Goal: Information Seeking & Learning: Learn about a topic

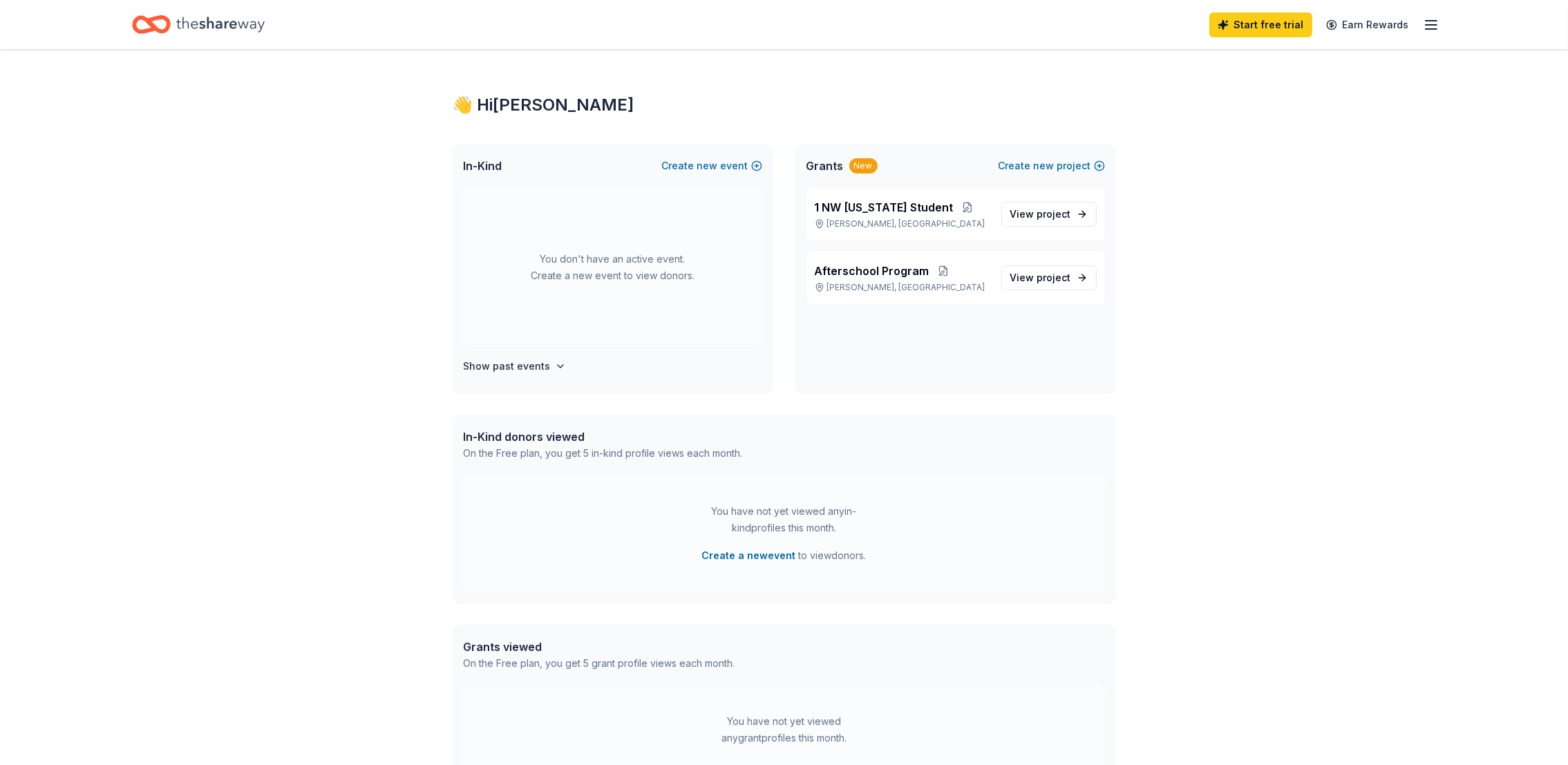
click at [791, 340] on div "In-Kind Create new event You don't have an active event. Create a new event to …" at bounding box center [784, 268] width 663 height 249
click at [1015, 277] on span "View project" at bounding box center [1040, 278] width 61 height 17
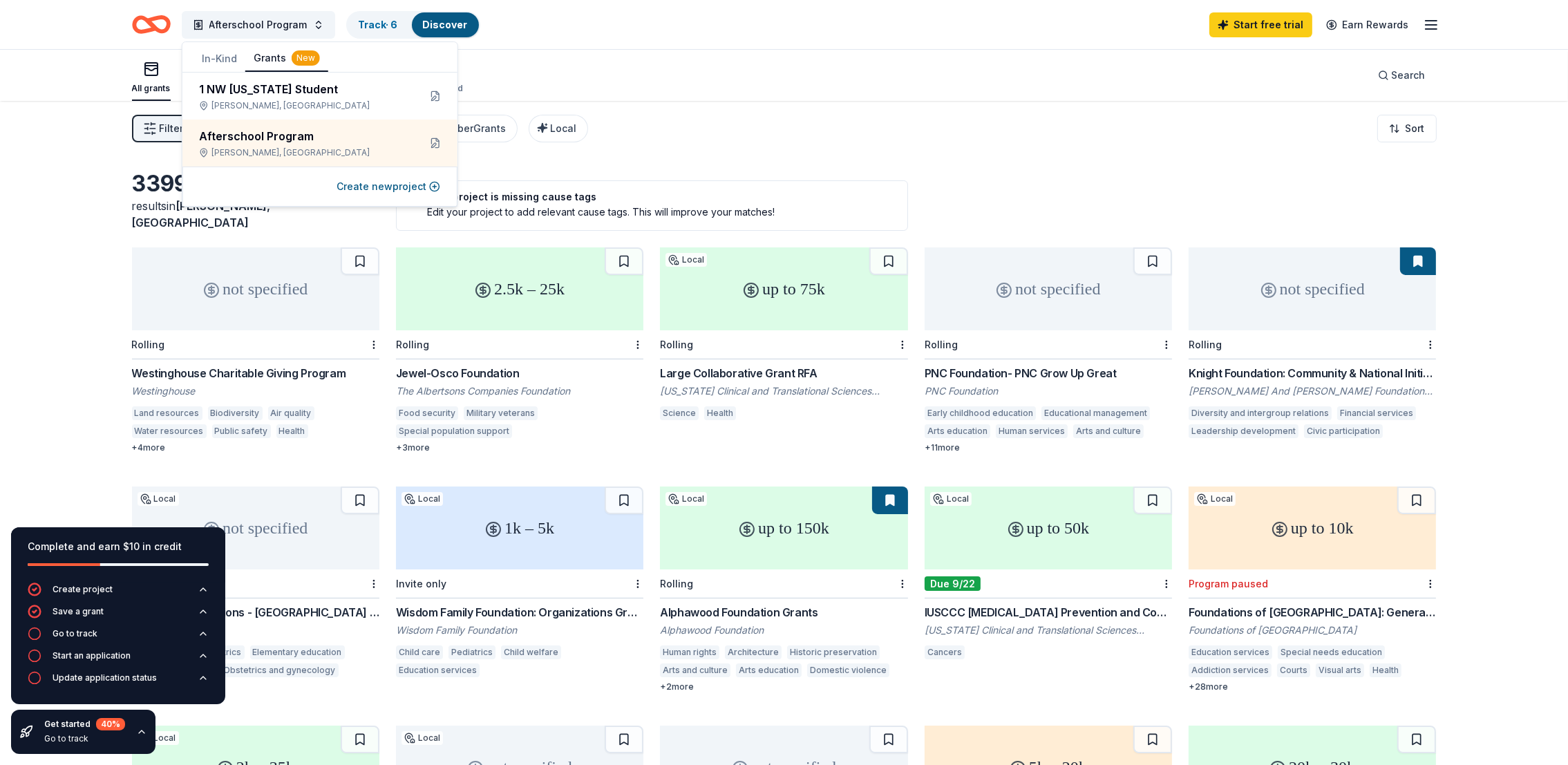
click at [1321, 365] on div "Knight Foundation: Community & National Initiatives" at bounding box center [1312, 373] width 248 height 17
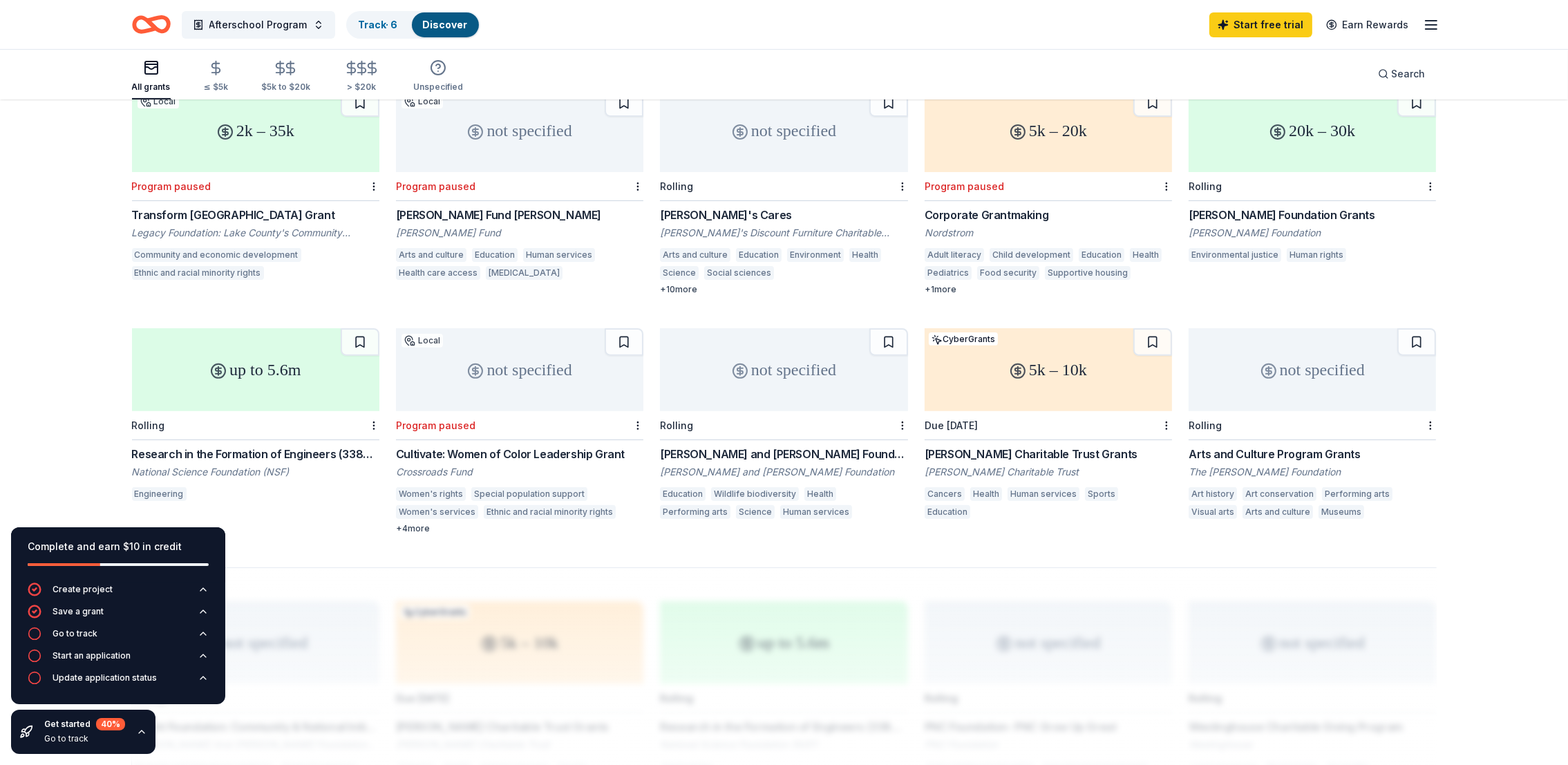
scroll to position [642, 0]
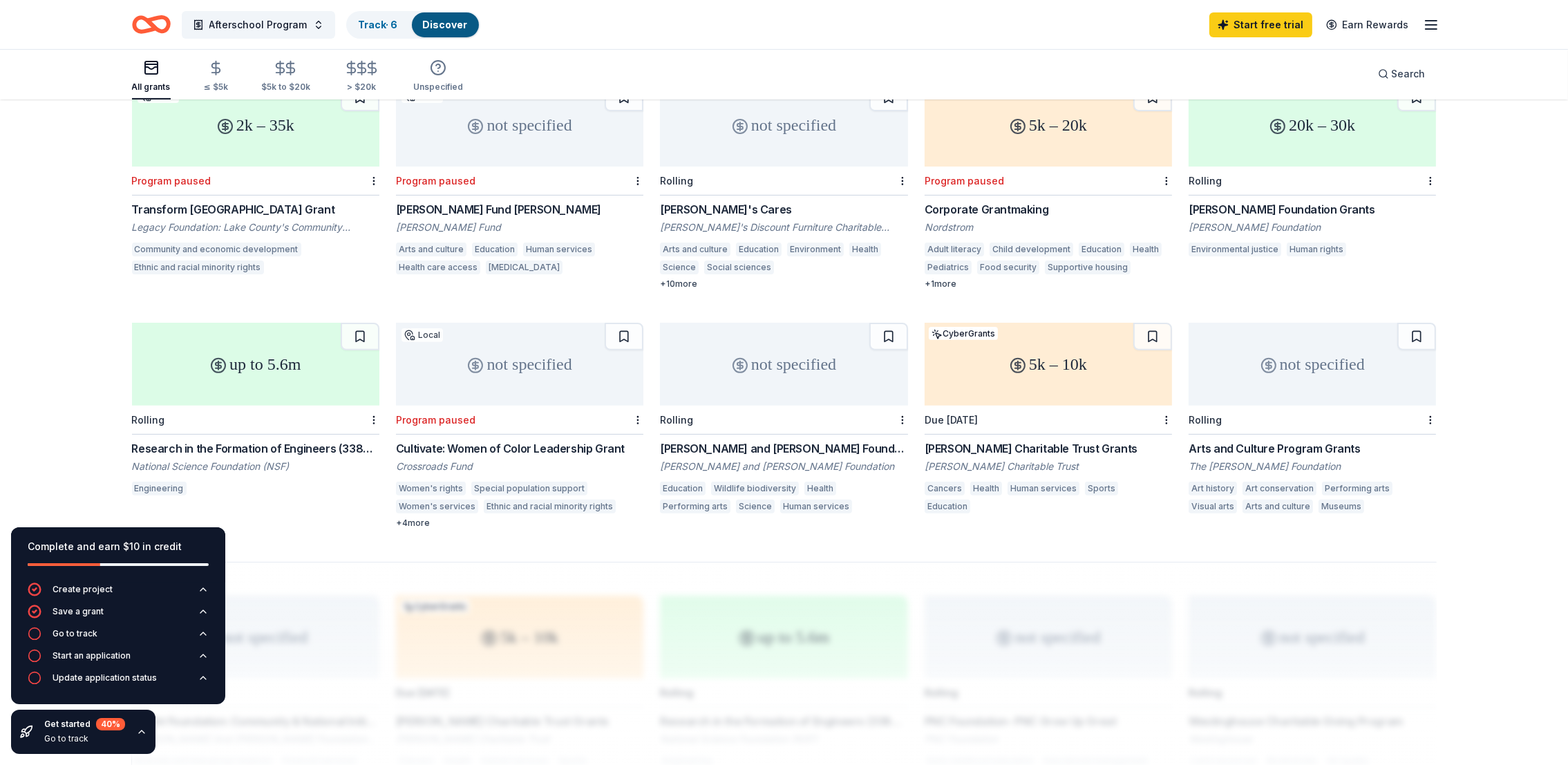
click at [1313, 440] on div "Arts and Culture Program Grants" at bounding box center [1312, 448] width 248 height 17
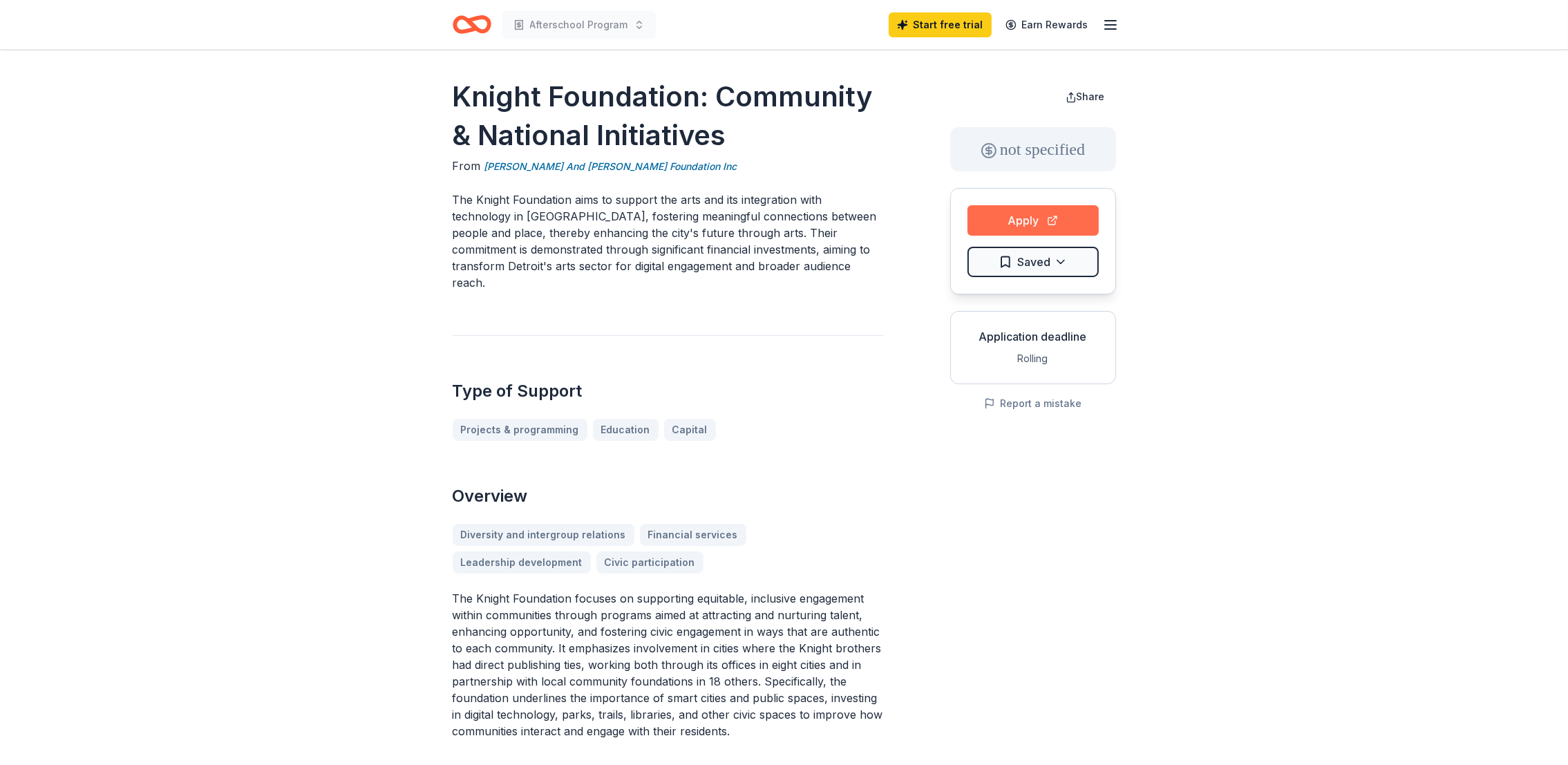
click at [1055, 213] on button "Apply" at bounding box center [1033, 220] width 131 height 30
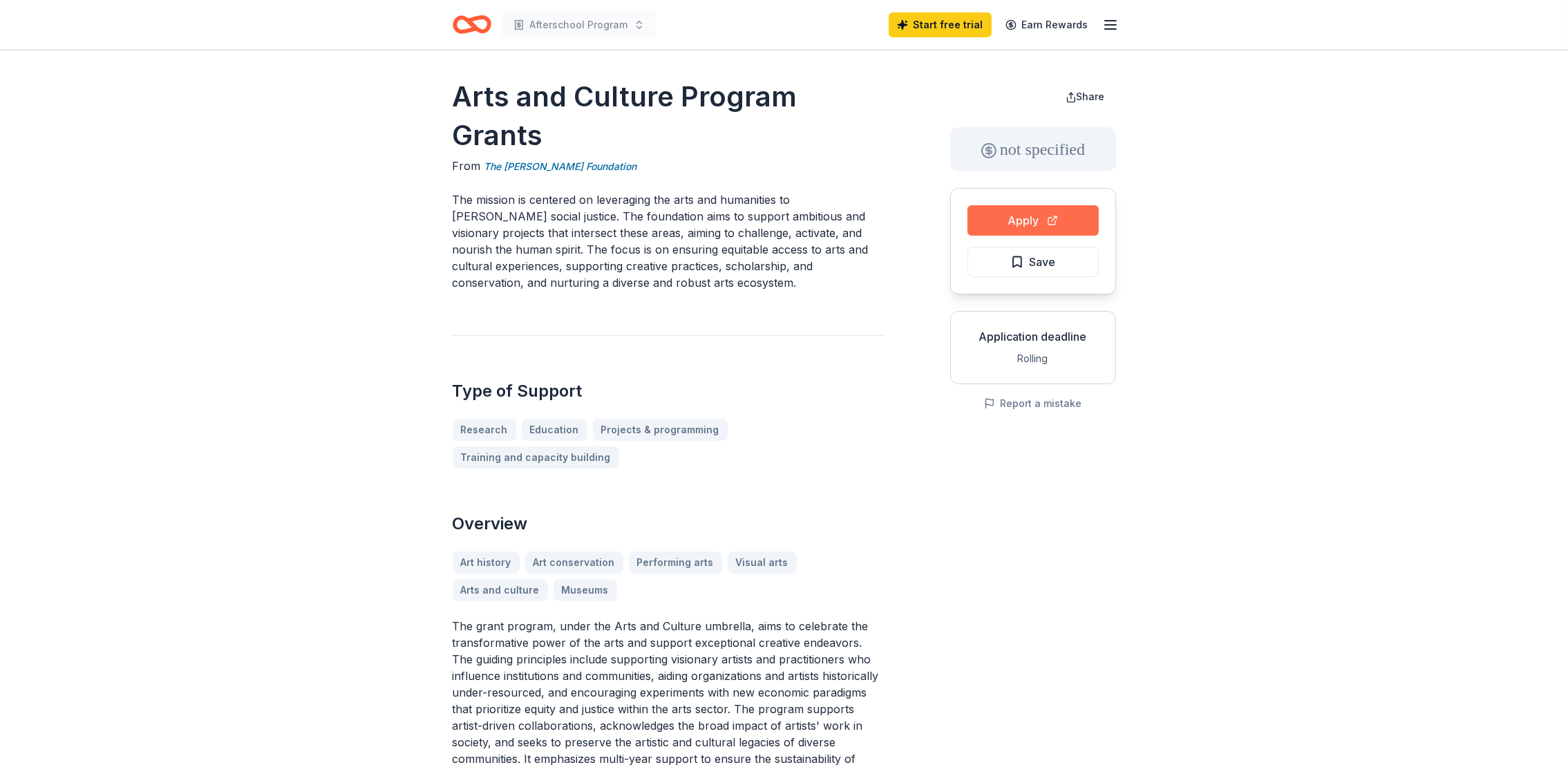
click at [1058, 220] on button "Apply" at bounding box center [1033, 220] width 131 height 30
